Goal: Information Seeking & Learning: Find specific fact

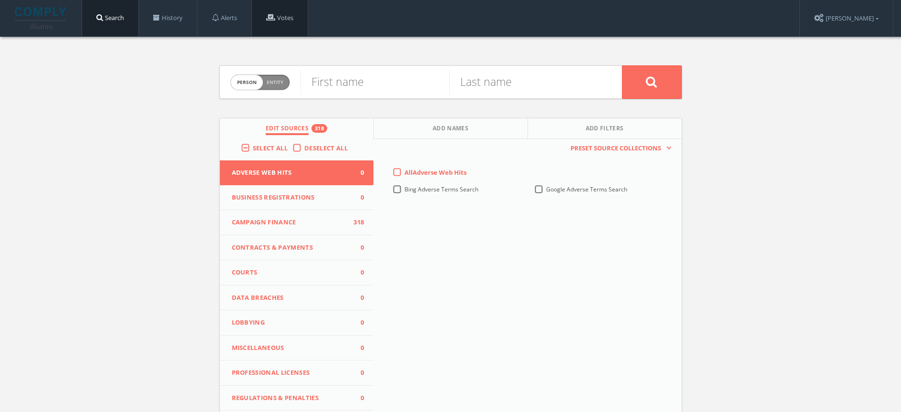
click at [294, 15] on link "Votes" at bounding box center [280, 18] width 56 height 36
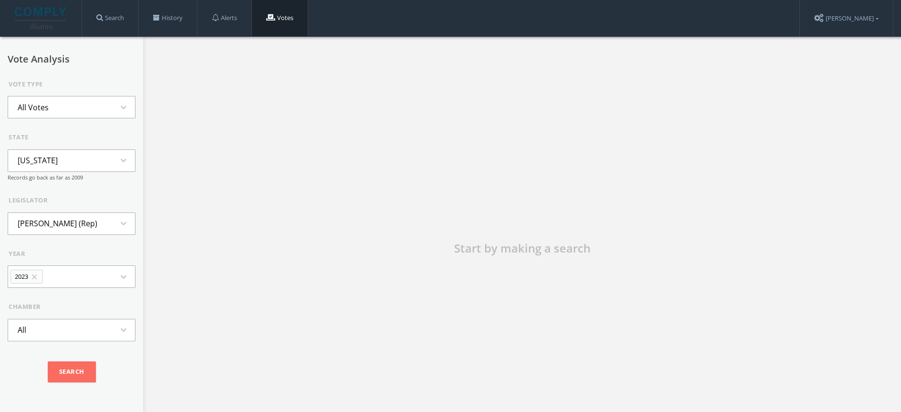
click at [29, 276] on li "2023 close" at bounding box center [26, 276] width 32 height 14
click at [49, 109] on li "All Votes" at bounding box center [33, 107] width 50 height 21
click at [59, 134] on li "Minority Votes" at bounding box center [71, 137] width 127 height 21
click at [62, 166] on button "Alaska expand_more" at bounding box center [72, 160] width 128 height 22
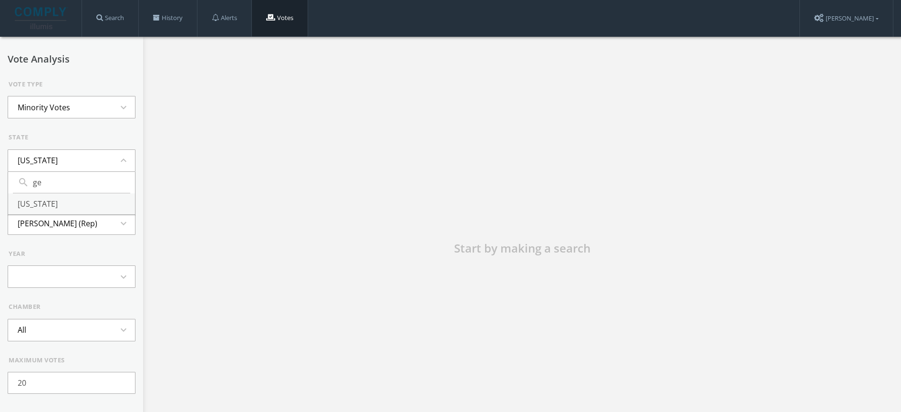
type input "ge"
click at [62, 199] on li "Georgia" at bounding box center [71, 203] width 127 height 21
click at [48, 225] on li "Roberta Abdul-Salaam (Dem)" at bounding box center [59, 223] width 102 height 21
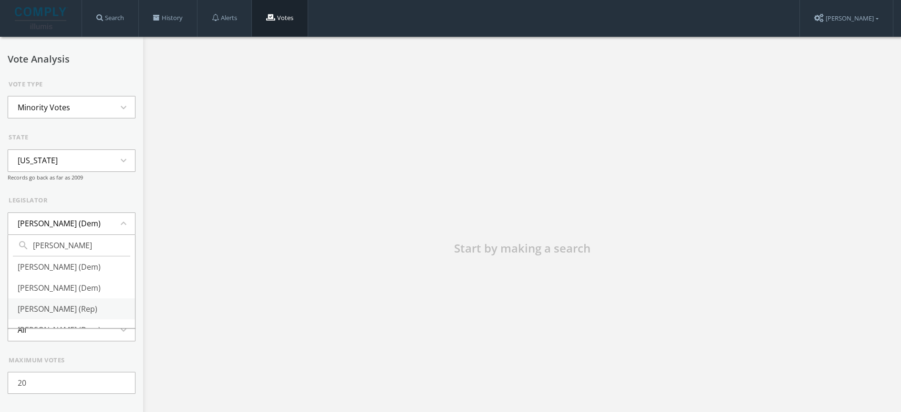
type input "jones"
click at [73, 313] on li "Burt Jones (Rep)" at bounding box center [71, 308] width 127 height 21
click at [38, 277] on icon "close" at bounding box center [34, 276] width 9 height 9
type input "a"
click at [42, 316] on li "All" at bounding box center [71, 319] width 127 height 21
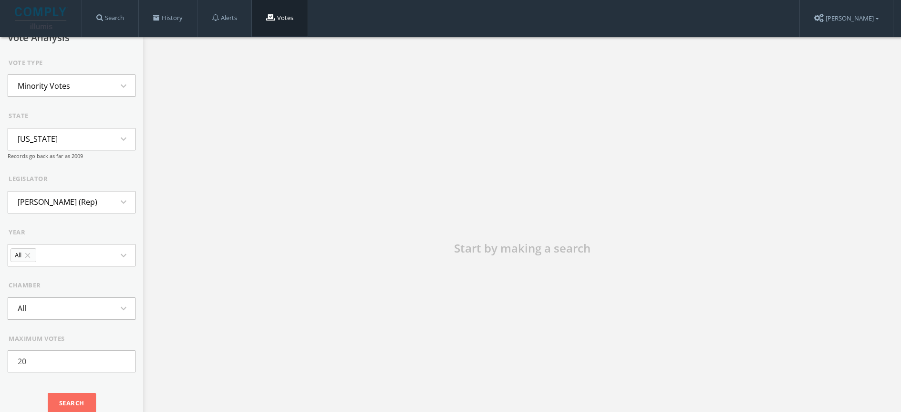
scroll to position [29, 0]
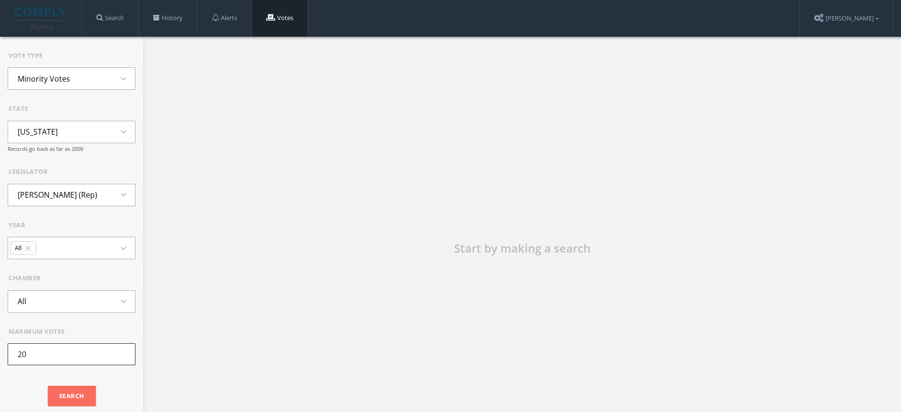
click at [45, 344] on input "20" at bounding box center [72, 354] width 128 height 22
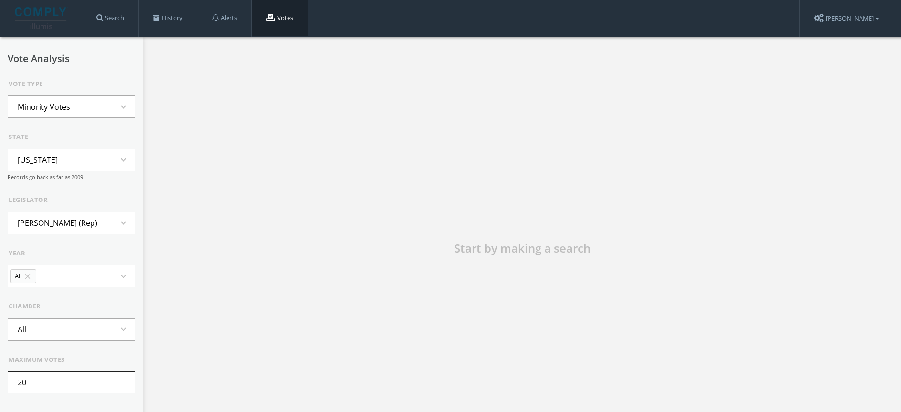
scroll to position [0, 0]
click at [64, 109] on li "Minority Votes" at bounding box center [44, 107] width 72 height 21
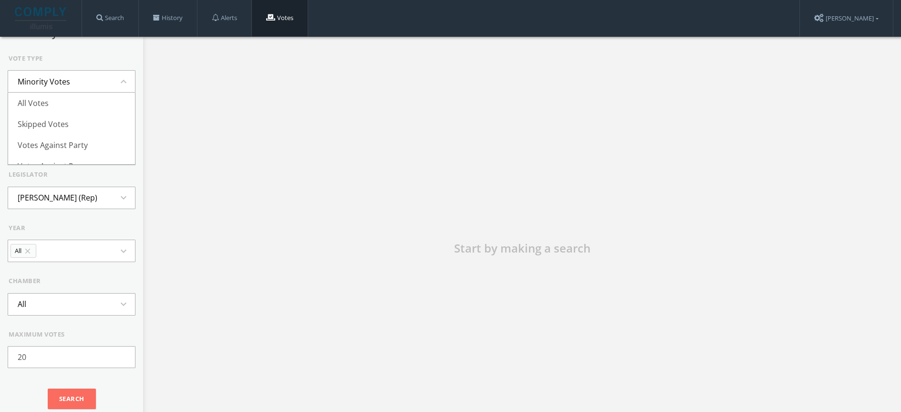
scroll to position [29, 0]
click at [61, 362] on input "20" at bounding box center [72, 354] width 128 height 22
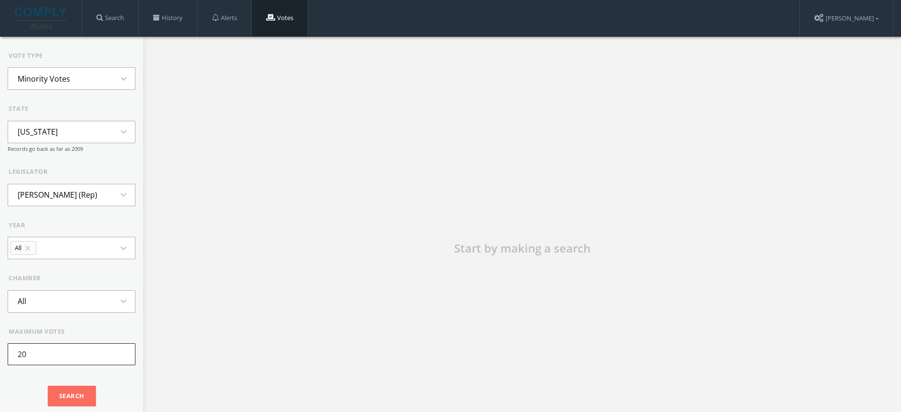
click at [61, 362] on input "20" at bounding box center [72, 354] width 128 height 22
type input "5"
click at [55, 391] on input "Search" at bounding box center [72, 395] width 48 height 21
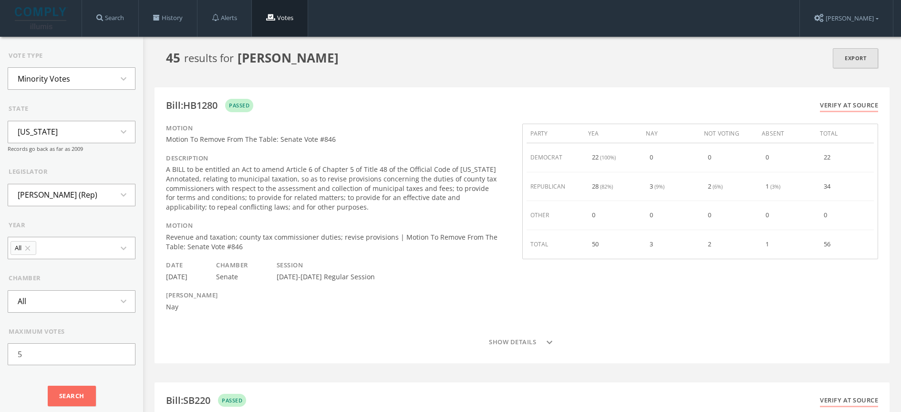
click at [863, 64] on link "Export" at bounding box center [855, 58] width 45 height 21
click at [49, 353] on input "5" at bounding box center [72, 354] width 128 height 22
click at [862, 8] on link "[PERSON_NAME]" at bounding box center [846, 18] width 93 height 37
click at [835, 143] on link "Logout" at bounding box center [848, 144] width 87 height 14
